Goal: Information Seeking & Learning: Learn about a topic

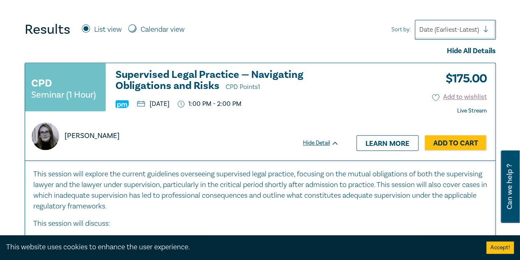
scroll to position [329, 0]
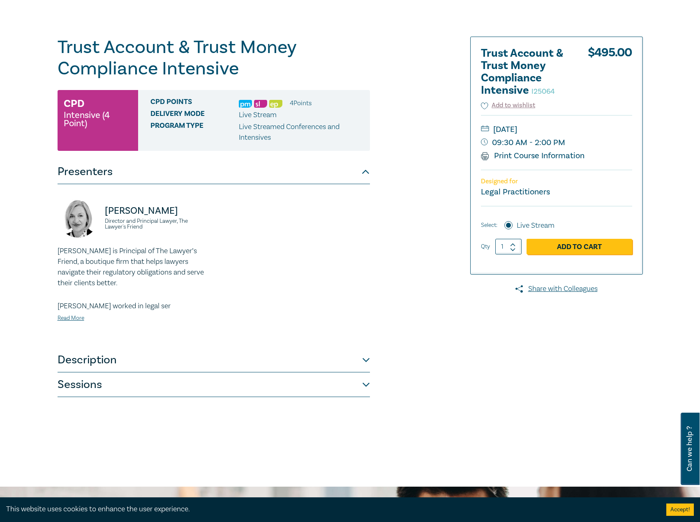
scroll to position [165, 0]
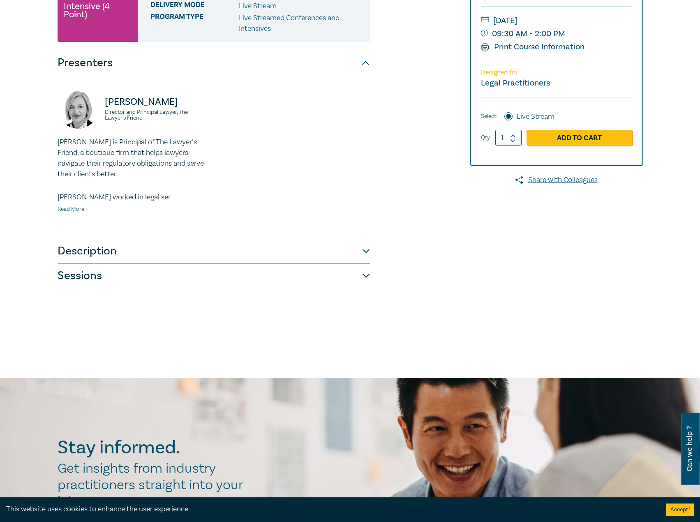
click at [83, 208] on link "Read More" at bounding box center [71, 209] width 27 height 7
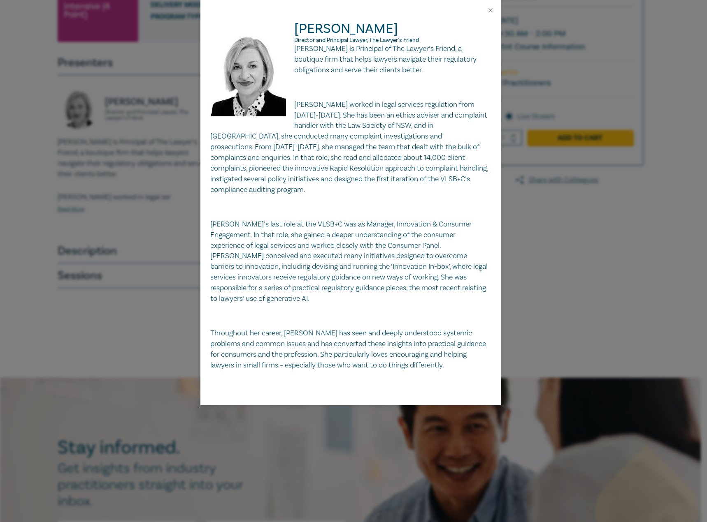
click at [123, 173] on div "Jennie Pakula Director and Principal Lawyer, The Lawyer's Friend Jennie Pakula …" at bounding box center [353, 261] width 707 height 522
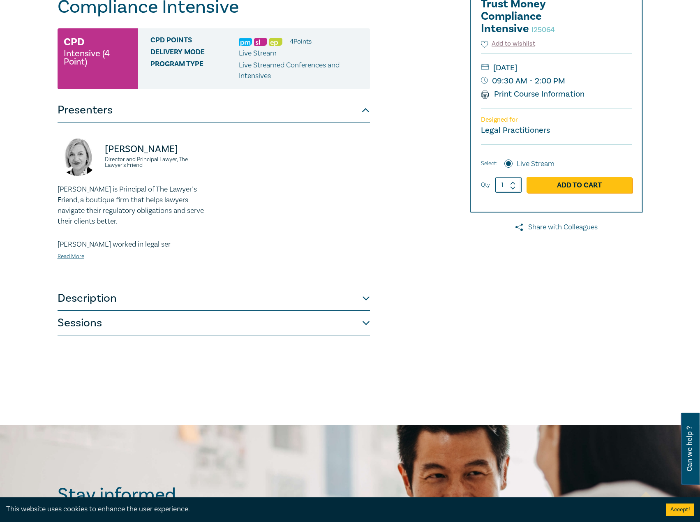
scroll to position [0, 0]
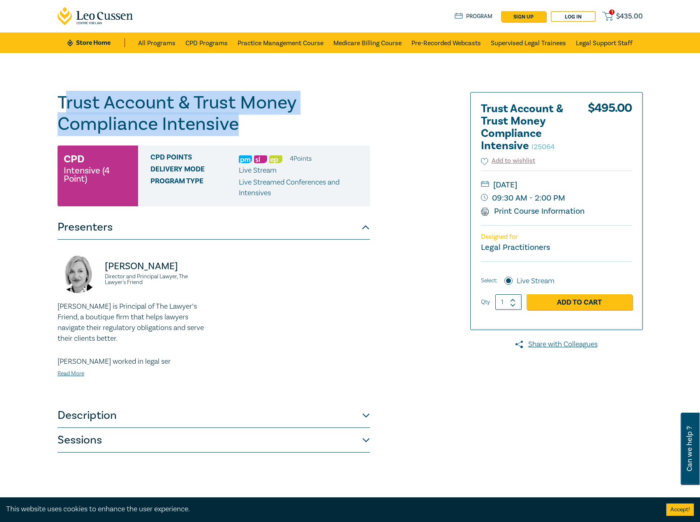
drag, startPoint x: 138, startPoint y: 113, endPoint x: 65, endPoint y: 107, distance: 73.5
click at [62, 107] on h1 "Trust Account & Trust Money Compliance Intensive I25064" at bounding box center [214, 113] width 313 height 43
click at [228, 115] on h1 "Trust Account & Trust Money Compliance Intensive I25064" at bounding box center [214, 113] width 313 height 43
drag, startPoint x: 257, startPoint y: 127, endPoint x: 46, endPoint y: 108, distance: 211.5
click at [46, 108] on div "Trust Account & Trust Money Compliance Intensive I25064 CPD Intensive (4 Point)…" at bounding box center [350, 297] width 700 height 489
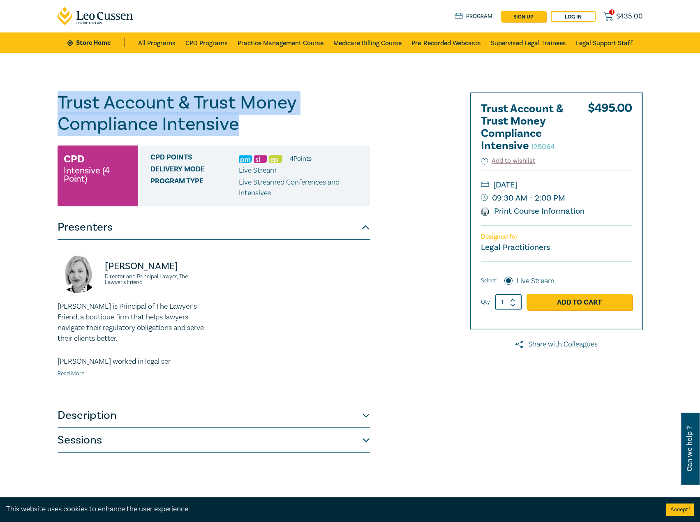
copy h1 "Trust Account & Trust Money Compliance Intensive"
click at [139, 447] on button "Sessions" at bounding box center [214, 440] width 313 height 25
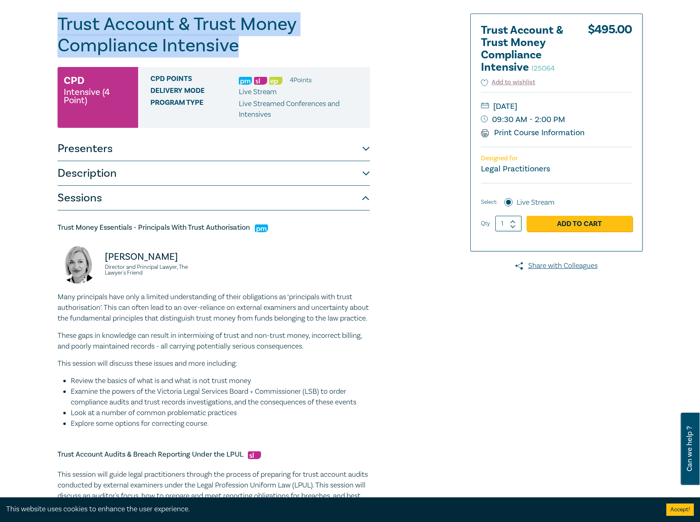
scroll to position [82, 0]
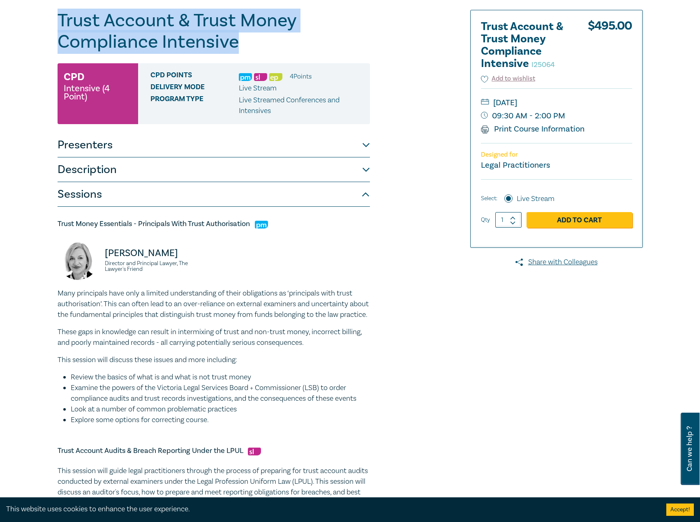
drag, startPoint x: 252, startPoint y: 224, endPoint x: 125, endPoint y: 224, distance: 127.1
click at [25, 215] on div "Trust Account & Trust Money Compliance Intensive I25064 CPD Intensive (4 Point)…" at bounding box center [350, 487] width 700 height 1033
copy h5 "Trust Money Essentials - Principals With Trust Authorisation"
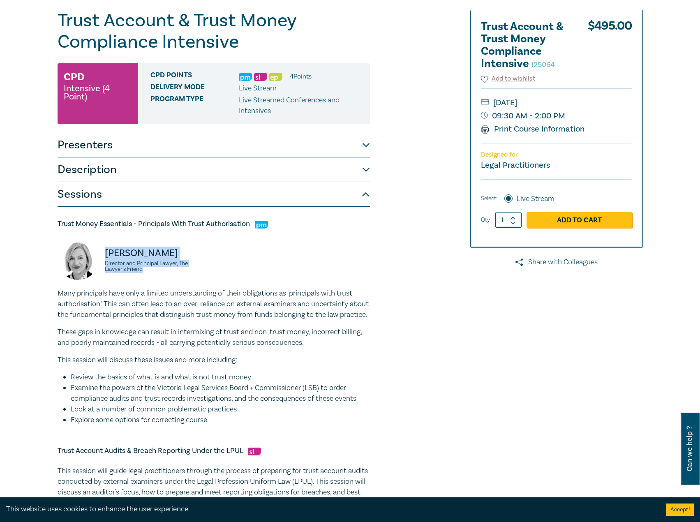
drag, startPoint x: 157, startPoint y: 273, endPoint x: 99, endPoint y: 256, distance: 60.4
click at [99, 256] on div "Jennie Pakula Director and Principal Lawyer, The Lawyer's Friend" at bounding box center [133, 263] width 151 height 49
copy div "Jennie Pakula Director and Principal Lawyer, The Lawyer's Friend"
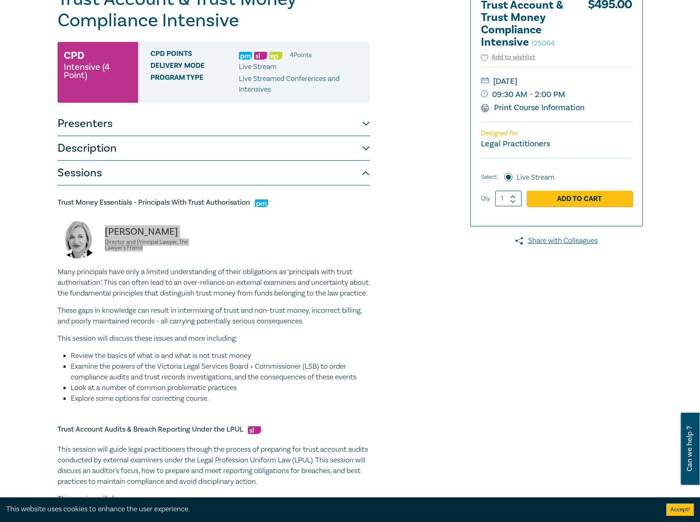
scroll to position [123, 0]
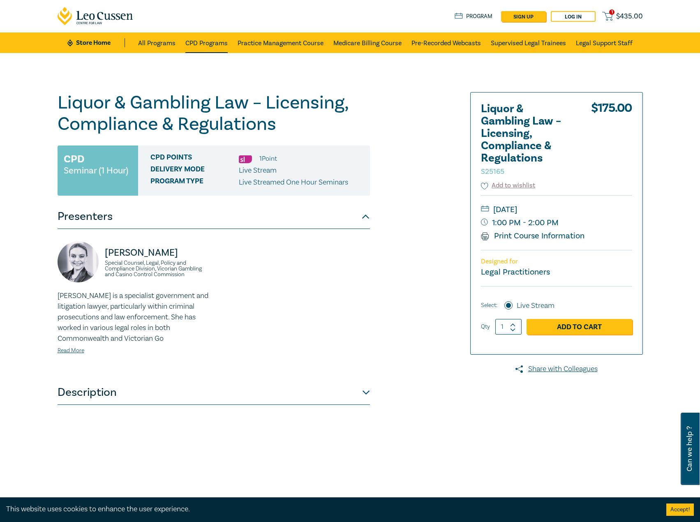
click at [196, 39] on link "CPD Programs" at bounding box center [206, 42] width 42 height 21
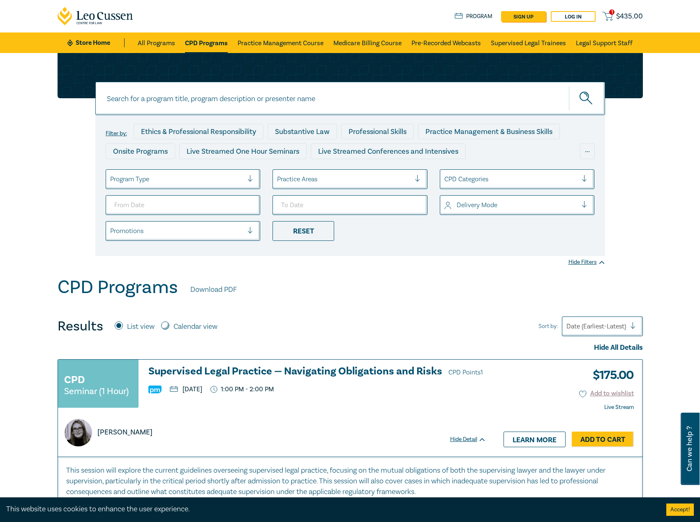
click at [233, 99] on input at bounding box center [350, 98] width 510 height 33
type input "s25165"
click at [569, 86] on button "submit" at bounding box center [587, 98] width 36 height 25
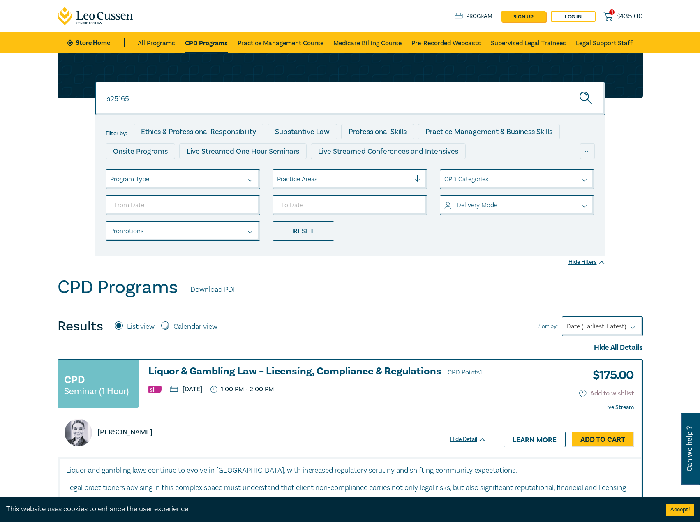
click at [274, 371] on h3 "Liquor & Gambling Law – Licensing, Compliance & Regulations CPD Points 1" at bounding box center [317, 372] width 338 height 12
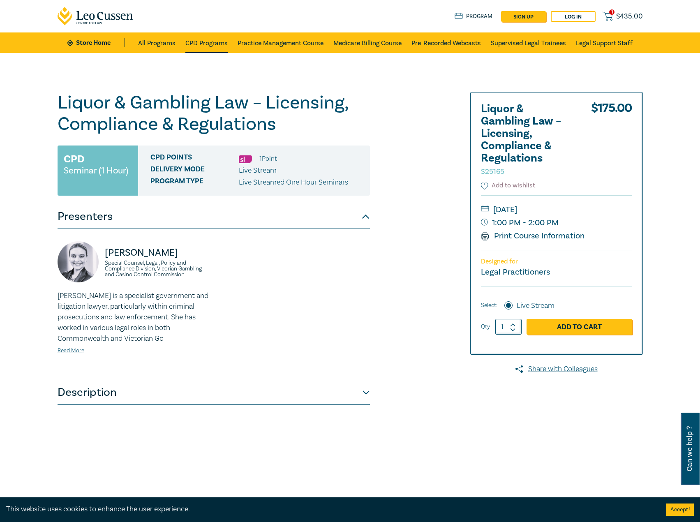
click at [212, 42] on link "CPD Programs" at bounding box center [206, 42] width 42 height 21
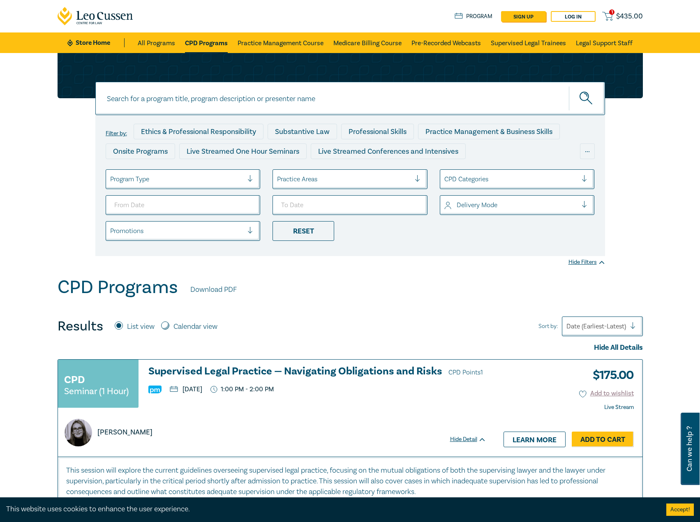
click at [257, 88] on input at bounding box center [350, 98] width 510 height 33
type input "s25165"
click at [569, 86] on button "submit" at bounding box center [587, 98] width 36 height 25
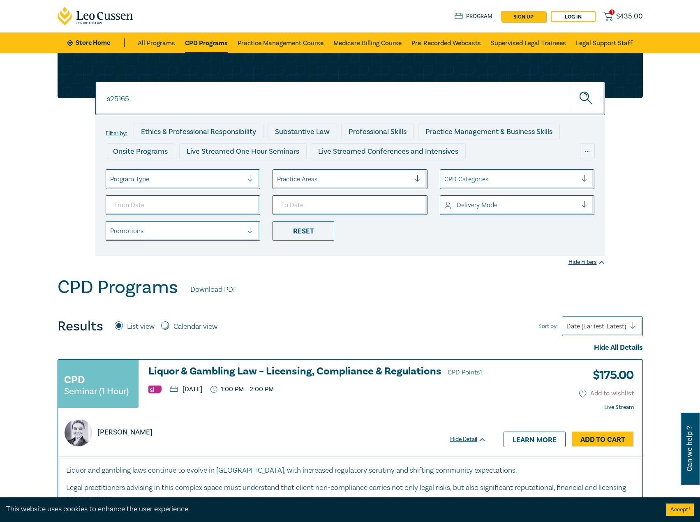
click at [253, 368] on h3 "Liquor & Gambling Law – Licensing, Compliance & Regulations CPD Points 1" at bounding box center [317, 372] width 338 height 12
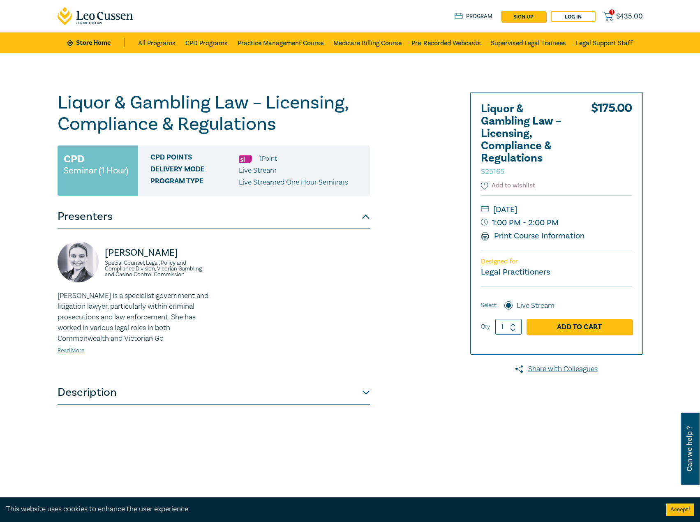
drag, startPoint x: 170, startPoint y: 251, endPoint x: 162, endPoint y: 252, distance: 7.9
click at [170, 251] on p "[PERSON_NAME]" at bounding box center [157, 252] width 104 height 13
click at [84, 259] on img at bounding box center [78, 261] width 41 height 41
click at [72, 352] on link "Read More" at bounding box center [71, 350] width 27 height 7
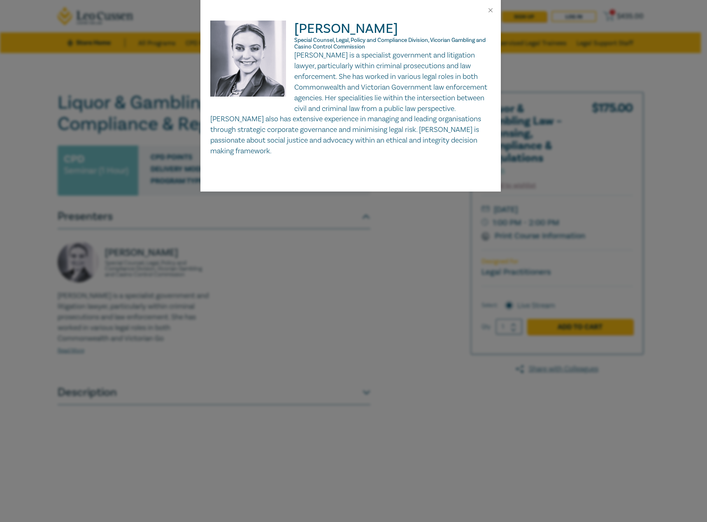
click at [177, 308] on div "Samantha Perussich Special Counsel, Legal, Policy and Compliance Division, Vico…" at bounding box center [353, 261] width 707 height 522
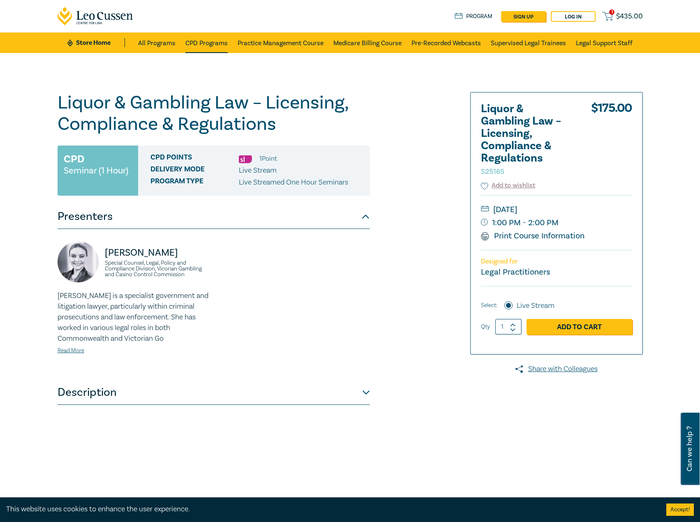
click at [211, 44] on link "CPD Programs" at bounding box center [206, 42] width 42 height 21
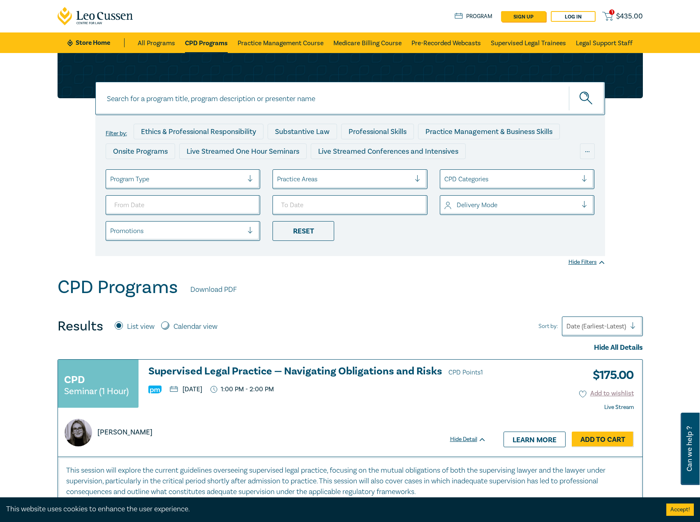
click at [277, 90] on input at bounding box center [350, 98] width 510 height 33
type input "s25165"
click at [569, 86] on button "submit" at bounding box center [587, 98] width 36 height 25
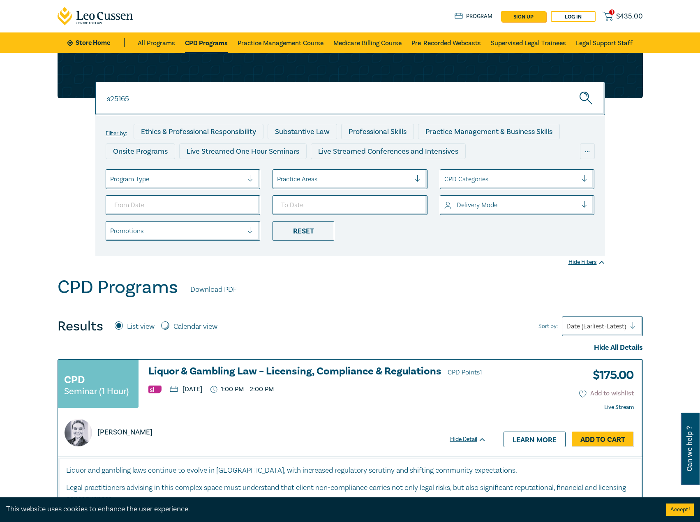
click at [343, 371] on h3 "Liquor & Gambling Law – Licensing, Compliance & Regulations CPD Points 1" at bounding box center [317, 372] width 338 height 12
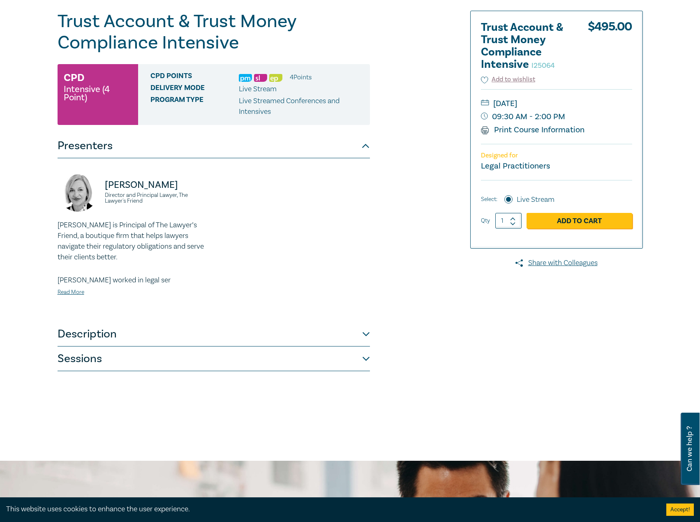
scroll to position [82, 0]
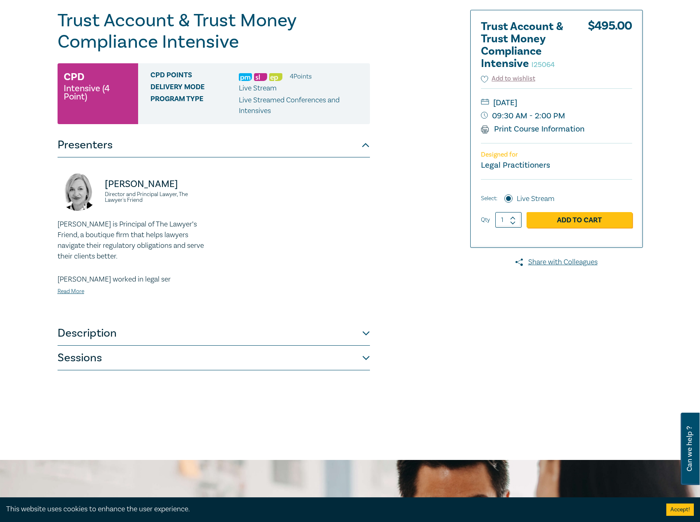
click at [258, 336] on button "Description" at bounding box center [214, 333] width 313 height 25
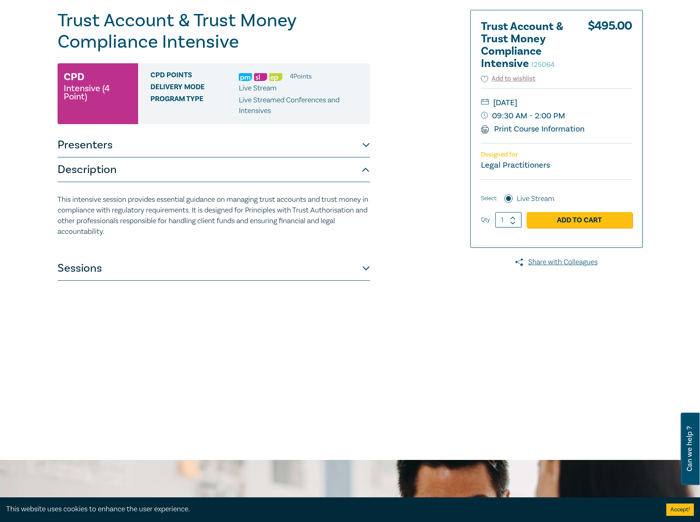
click at [210, 267] on button "Sessions" at bounding box center [214, 268] width 313 height 25
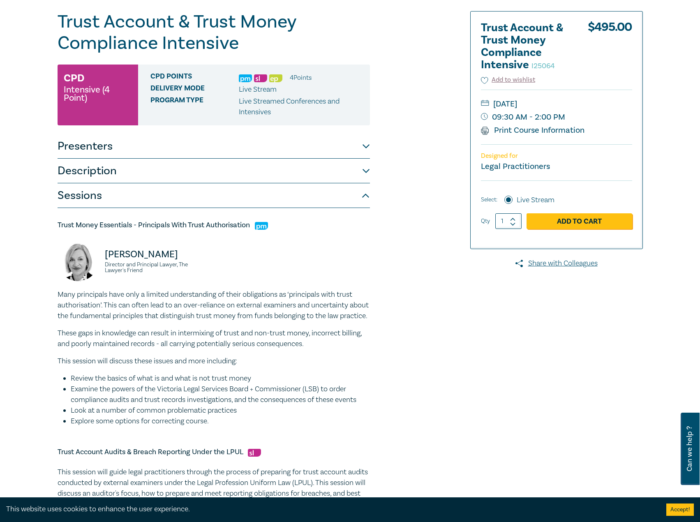
scroll to position [0, 0]
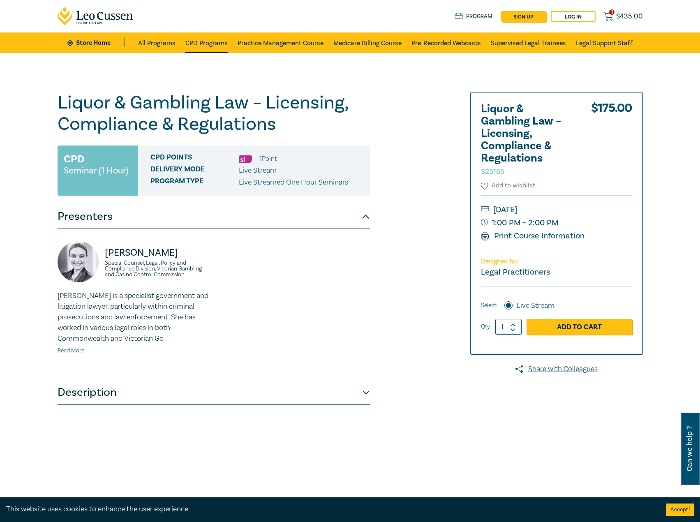
click at [205, 38] on link "CPD Programs" at bounding box center [206, 42] width 42 height 21
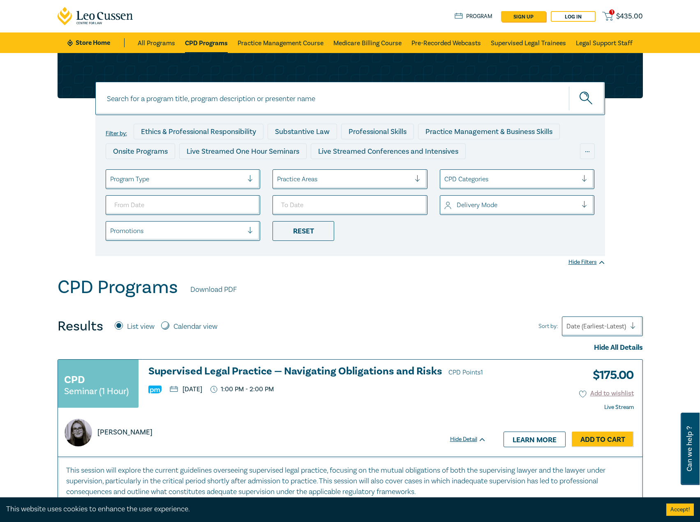
click at [291, 98] on input at bounding box center [350, 98] width 510 height 33
type input "samantha perussich"
click at [569, 86] on button "submit" at bounding box center [587, 98] width 36 height 25
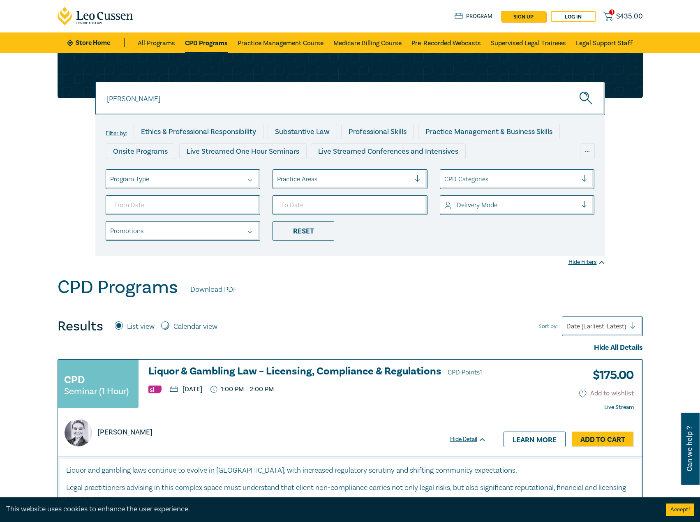
click at [153, 438] on div "[PERSON_NAME]" at bounding box center [109, 433] width 88 height 28
click at [153, 432] on p "[PERSON_NAME]" at bounding box center [124, 432] width 55 height 11
click at [204, 366] on h3 "Liquor & Gambling Law – Licensing, Compliance & Regulations CPD Points 1" at bounding box center [317, 372] width 338 height 12
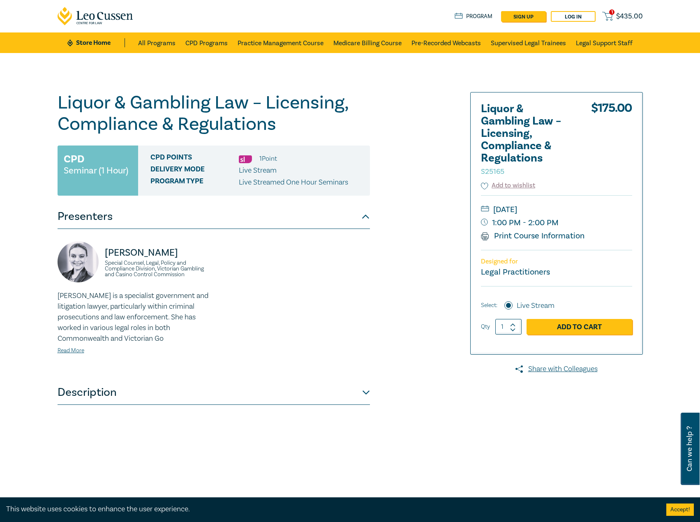
click at [99, 44] on link "Store Home" at bounding box center [95, 42] width 57 height 9
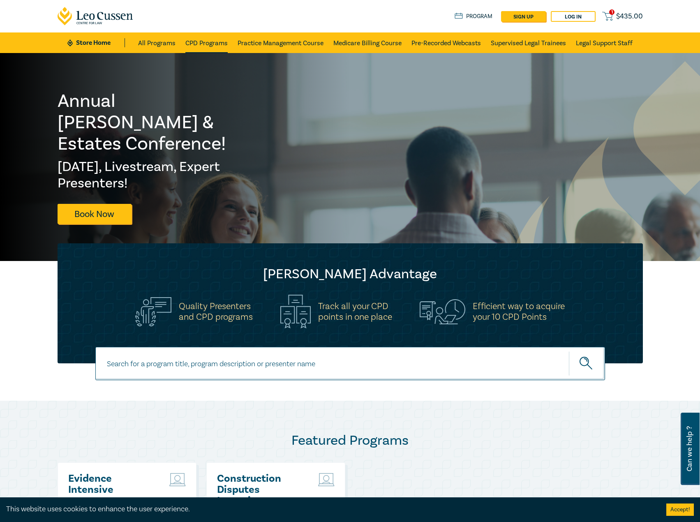
click at [196, 42] on link "CPD Programs" at bounding box center [206, 42] width 42 height 21
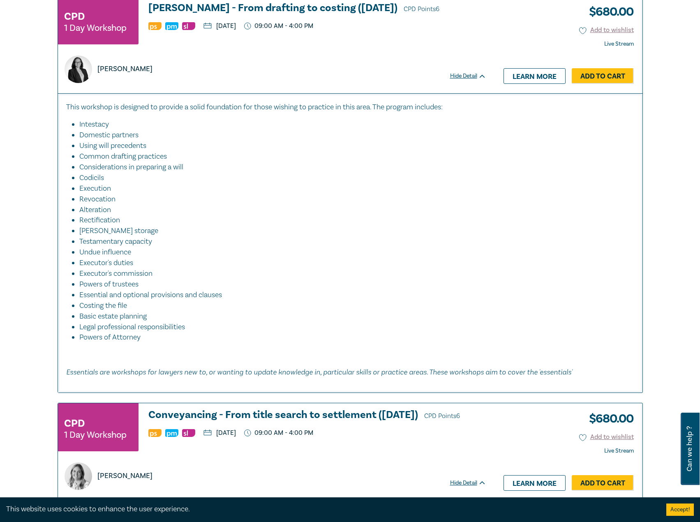
scroll to position [1604, 0]
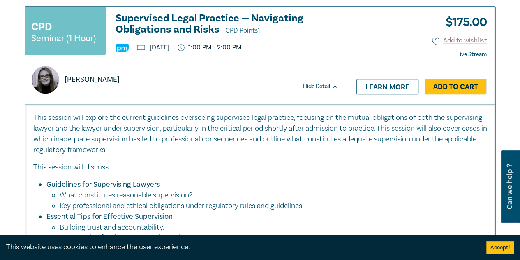
scroll to position [370, 0]
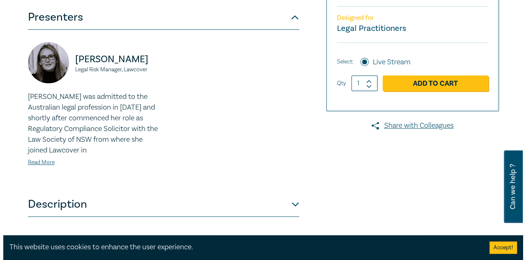
scroll to position [247, 0]
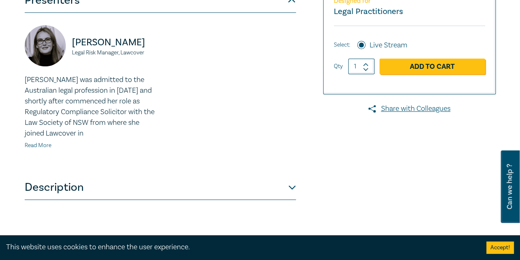
click at [44, 146] on link "Read More" at bounding box center [38, 144] width 27 height 7
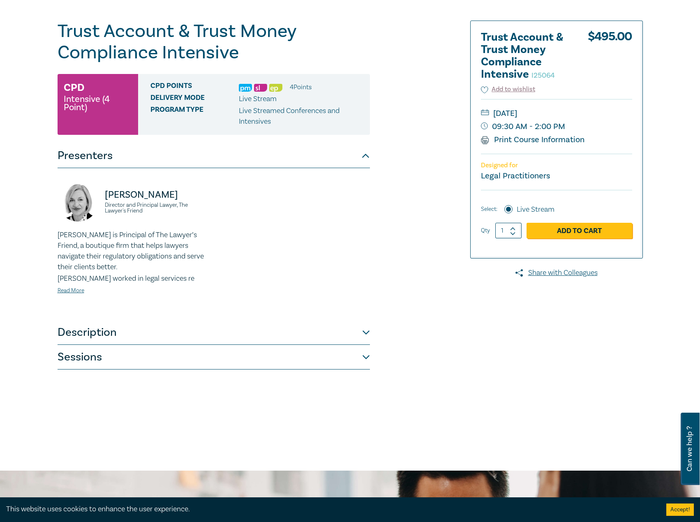
scroll to position [82, 0]
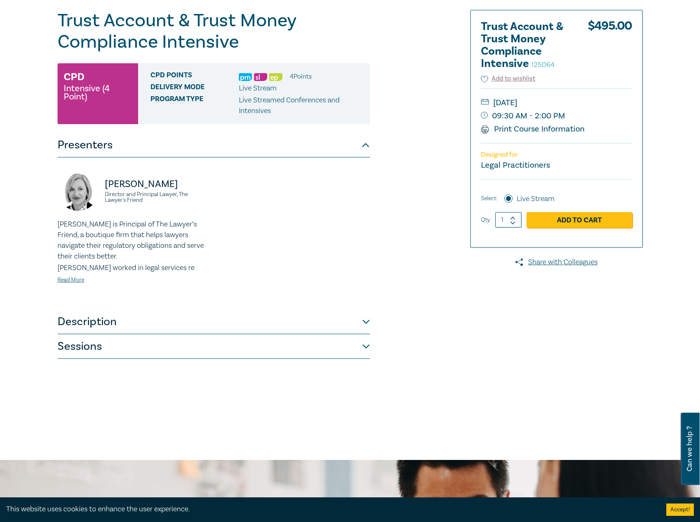
click at [72, 274] on div "[PERSON_NAME] is Principal of The Lawyer’s Friend, a boutique firm that helps l…" at bounding box center [133, 252] width 151 height 66
click at [71, 275] on div "[PERSON_NAME] is Principal of The Lawyer’s Friend, a boutique firm that helps l…" at bounding box center [133, 252] width 151 height 66
click at [71, 278] on link "Read More" at bounding box center [71, 279] width 27 height 7
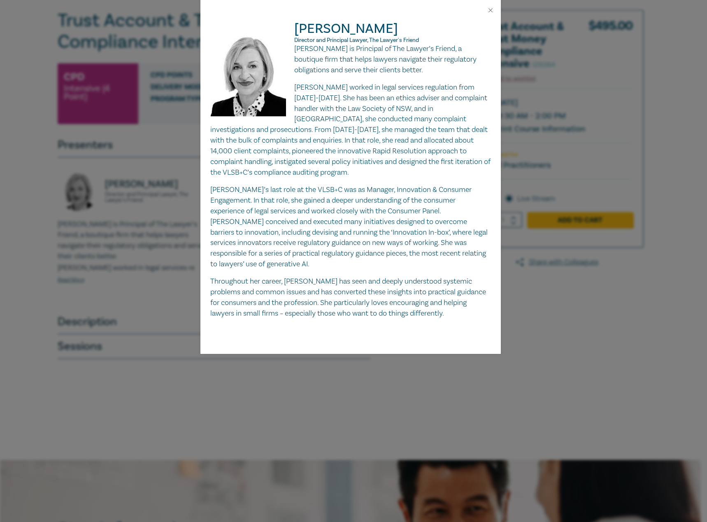
click at [94, 259] on div "[PERSON_NAME] Director and Principal Lawyer, The Lawyer's Friend [PERSON_NAME] …" at bounding box center [353, 261] width 707 height 522
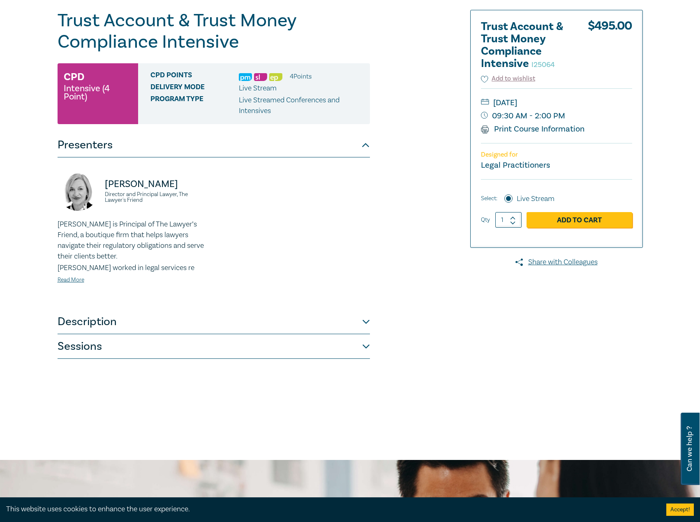
click at [136, 323] on button "Description" at bounding box center [214, 322] width 313 height 25
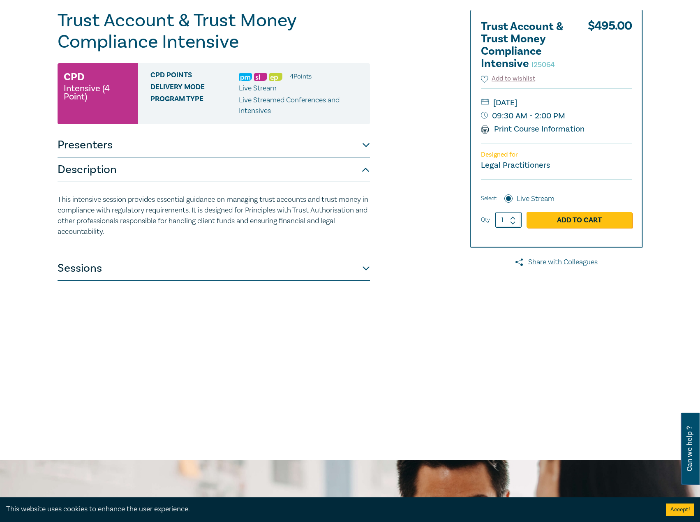
click at [139, 269] on button "Sessions" at bounding box center [214, 268] width 313 height 25
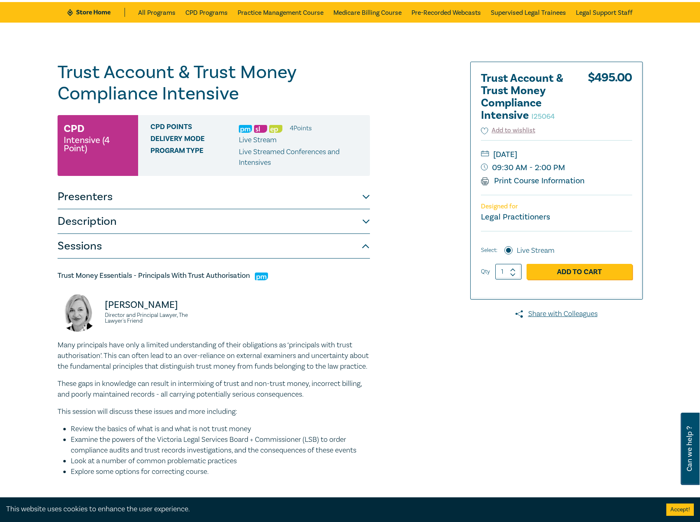
scroll to position [0, 0]
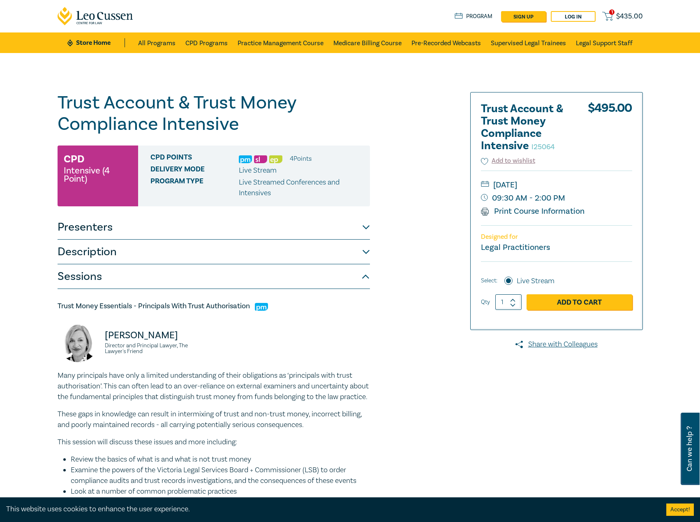
click at [96, 43] on link "Store Home" at bounding box center [95, 42] width 57 height 9
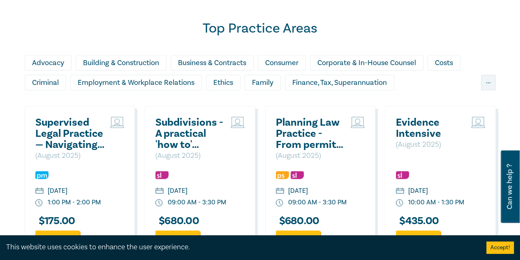
scroll to position [494, 0]
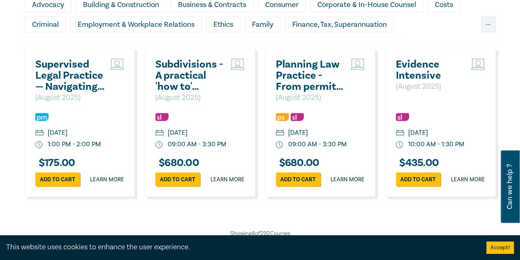
click at [159, 65] on h2 "Subdivisions - A practical 'how to' ([DATE])" at bounding box center [190, 74] width 71 height 33
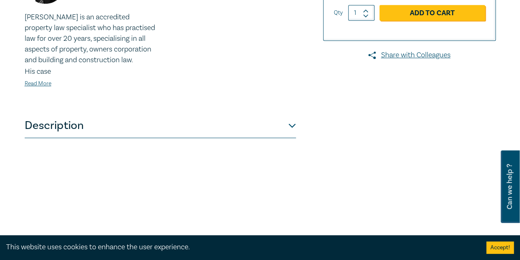
scroll to position [329, 0]
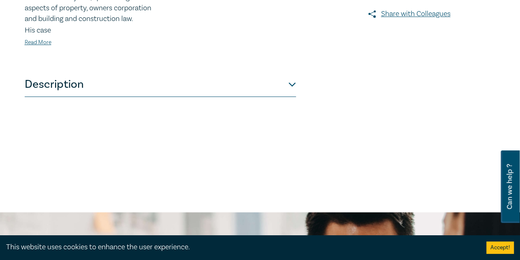
click at [124, 87] on button "Description" at bounding box center [160, 84] width 271 height 25
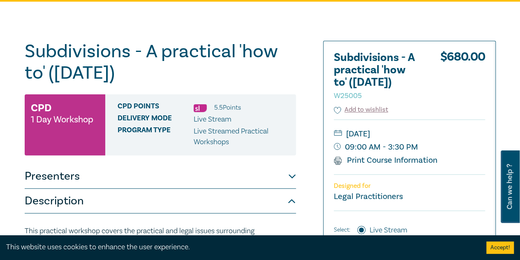
scroll to position [0, 0]
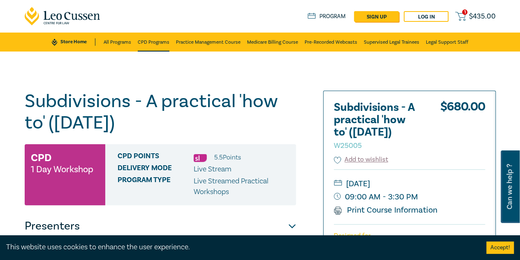
click at [160, 45] on link "CPD Programs" at bounding box center [154, 41] width 32 height 19
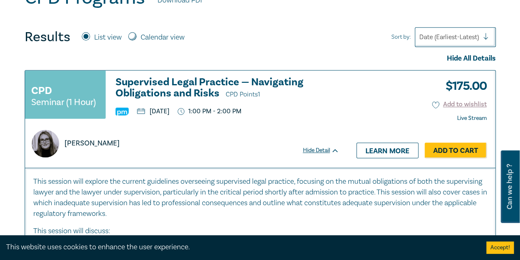
click at [186, 80] on h3 "Supervised Legal Practice — Navigating Obligations and Risks CPD Points 1" at bounding box center [228, 87] width 224 height 23
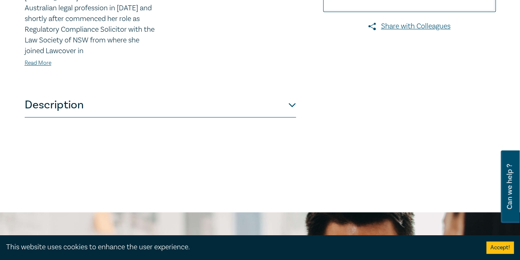
scroll to position [370, 0]
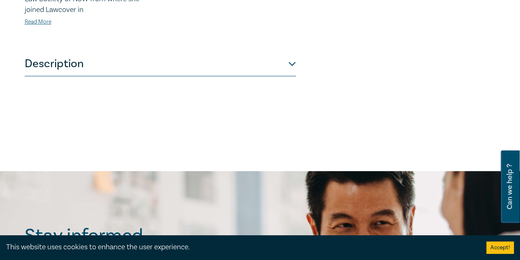
click at [192, 63] on button "Description" at bounding box center [160, 63] width 271 height 25
